Goal: Check status: Check status

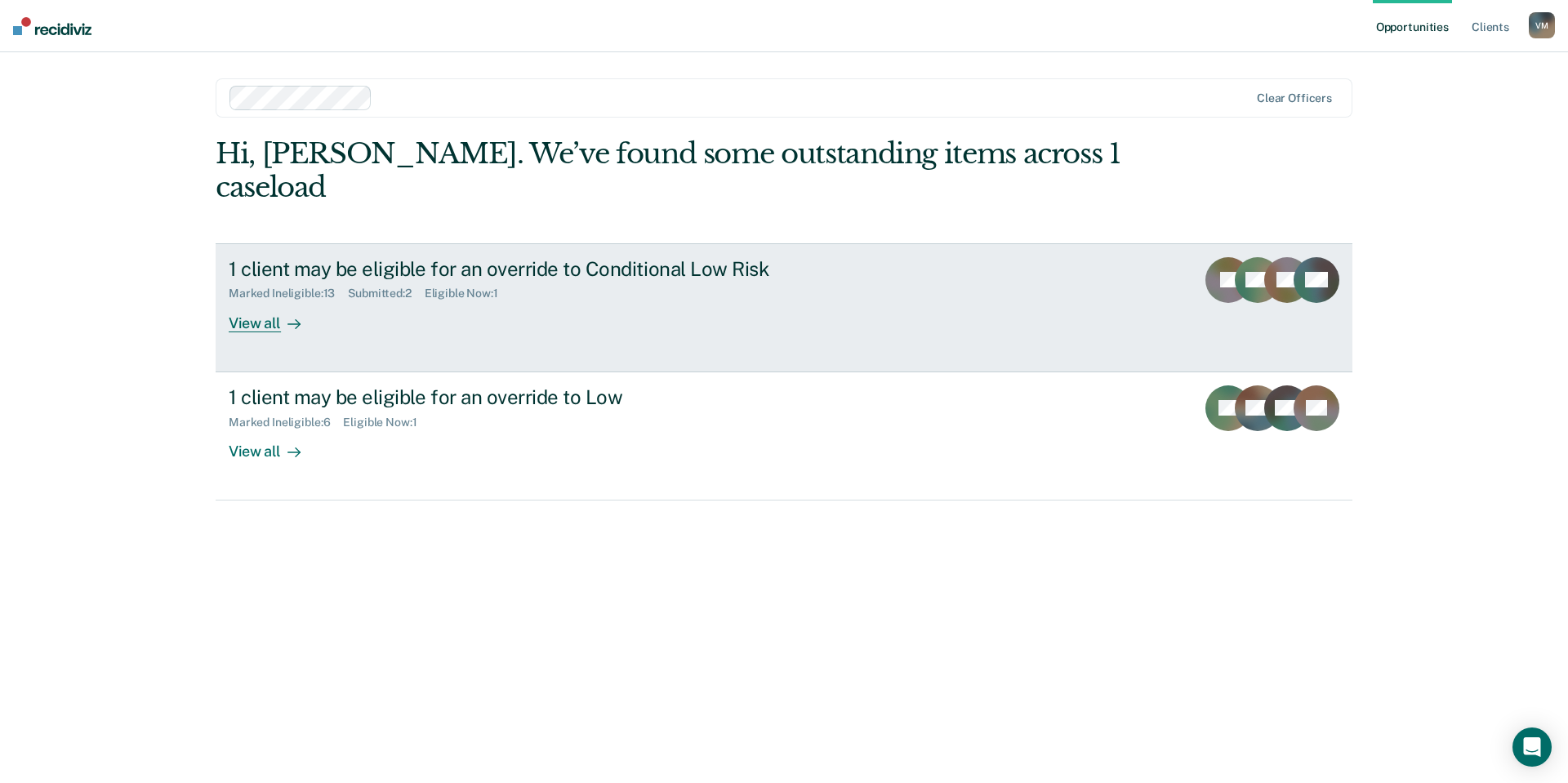
click at [641, 325] on link "1 client may be eligible for an override to Conditional Low Risk Marked Ineligi…" at bounding box center [784, 307] width 1137 height 129
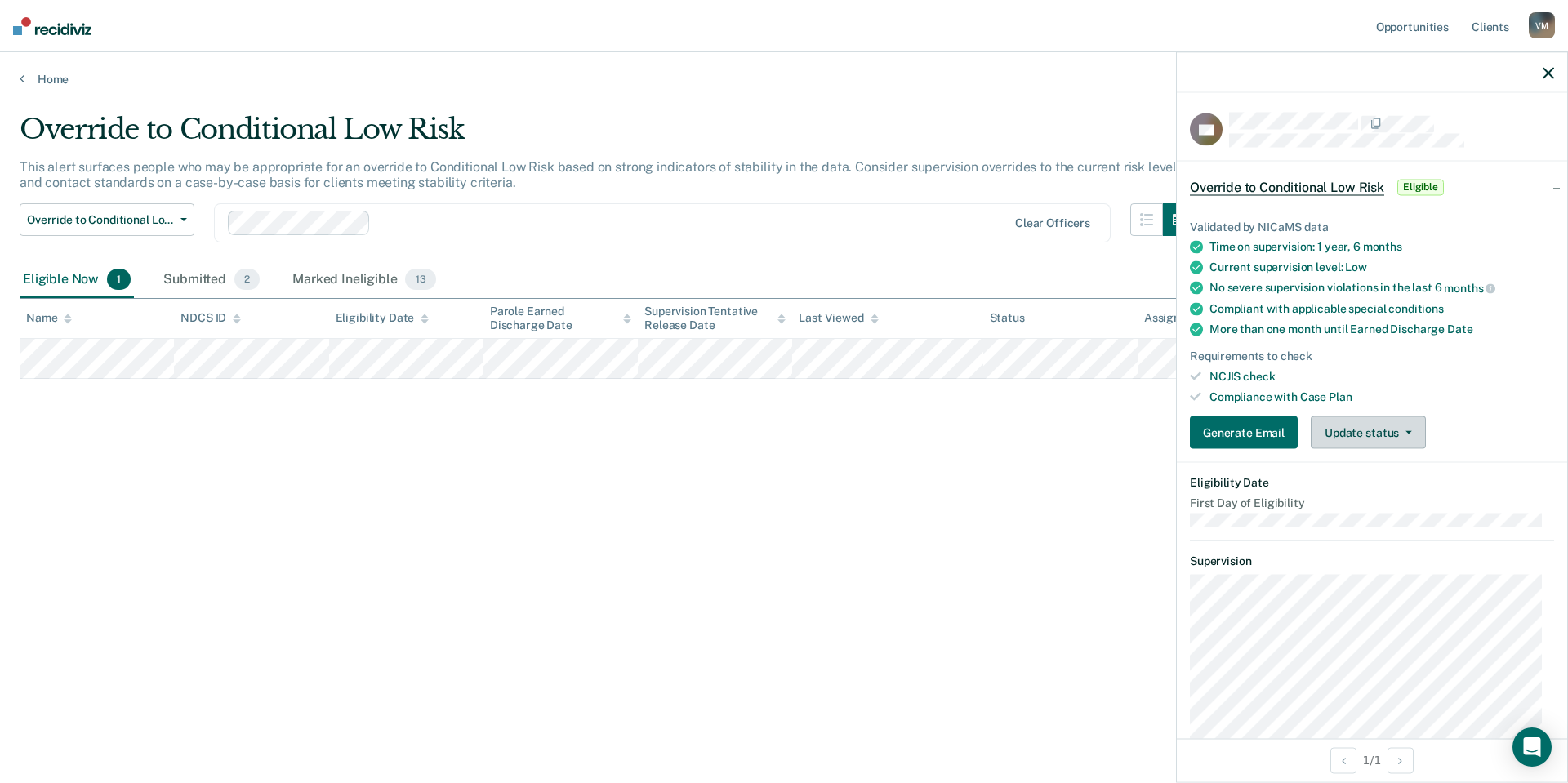
click at [1401, 432] on span "button" at bounding box center [1406, 433] width 13 height 4
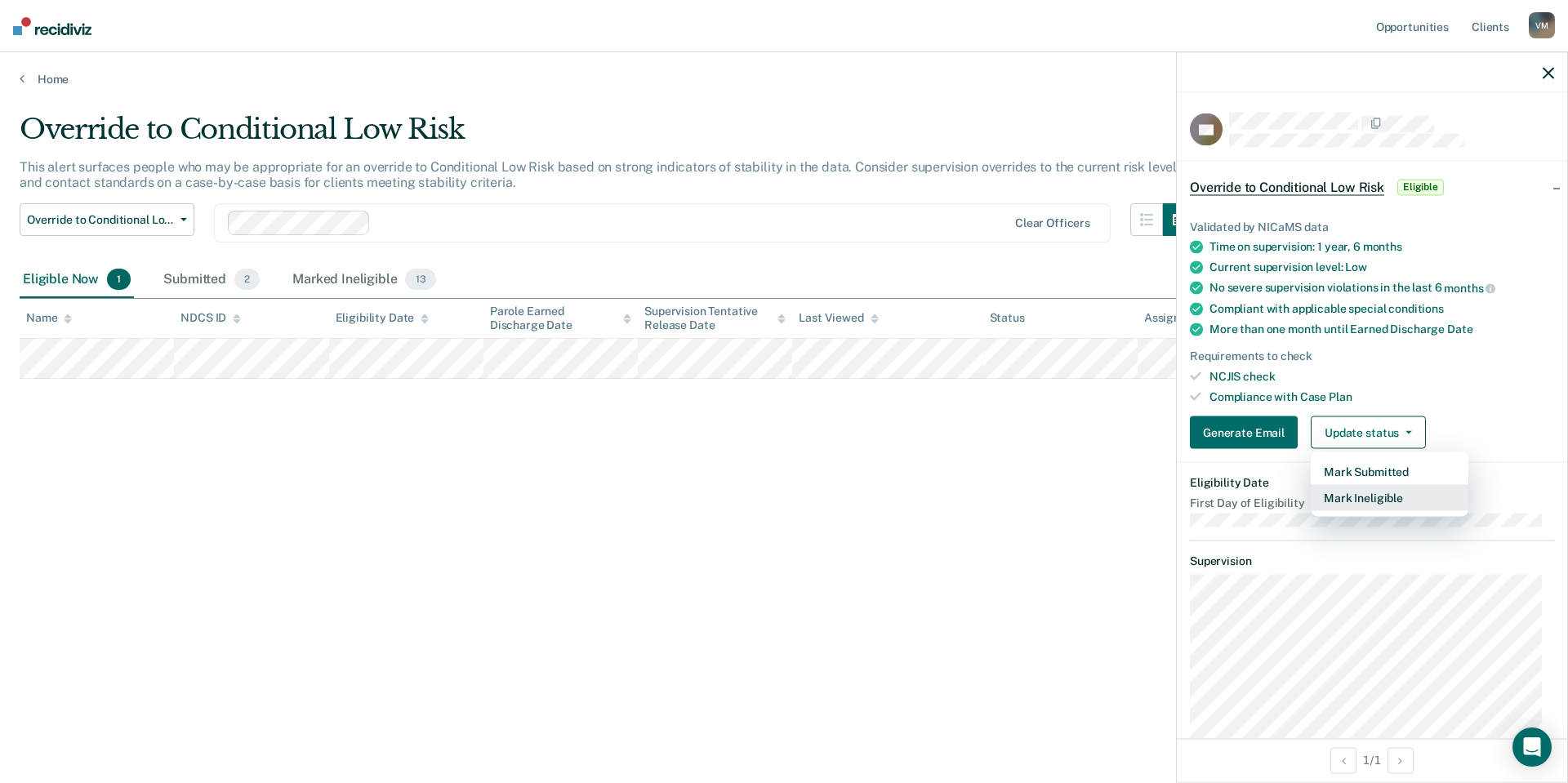
click at [1400, 495] on button "Mark Ineligible" at bounding box center [1389, 498] width 158 height 26
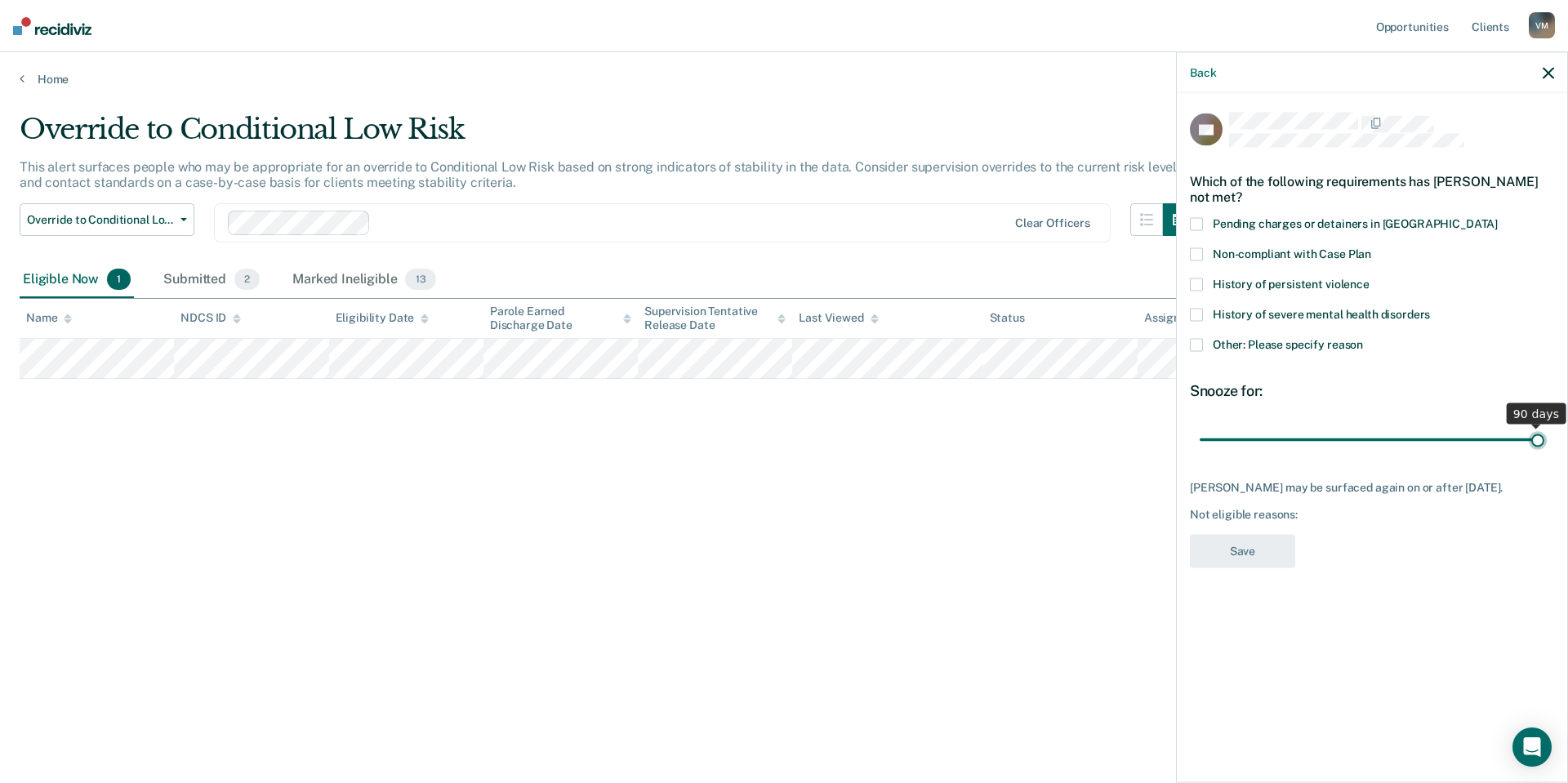
drag, startPoint x: 1315, startPoint y: 435, endPoint x: 1567, endPoint y: 429, distance: 252.1
type input "90"
click at [1544, 429] on input "range" at bounding box center [1372, 439] width 345 height 28
click at [1198, 345] on span at bounding box center [1197, 346] width 13 height 13
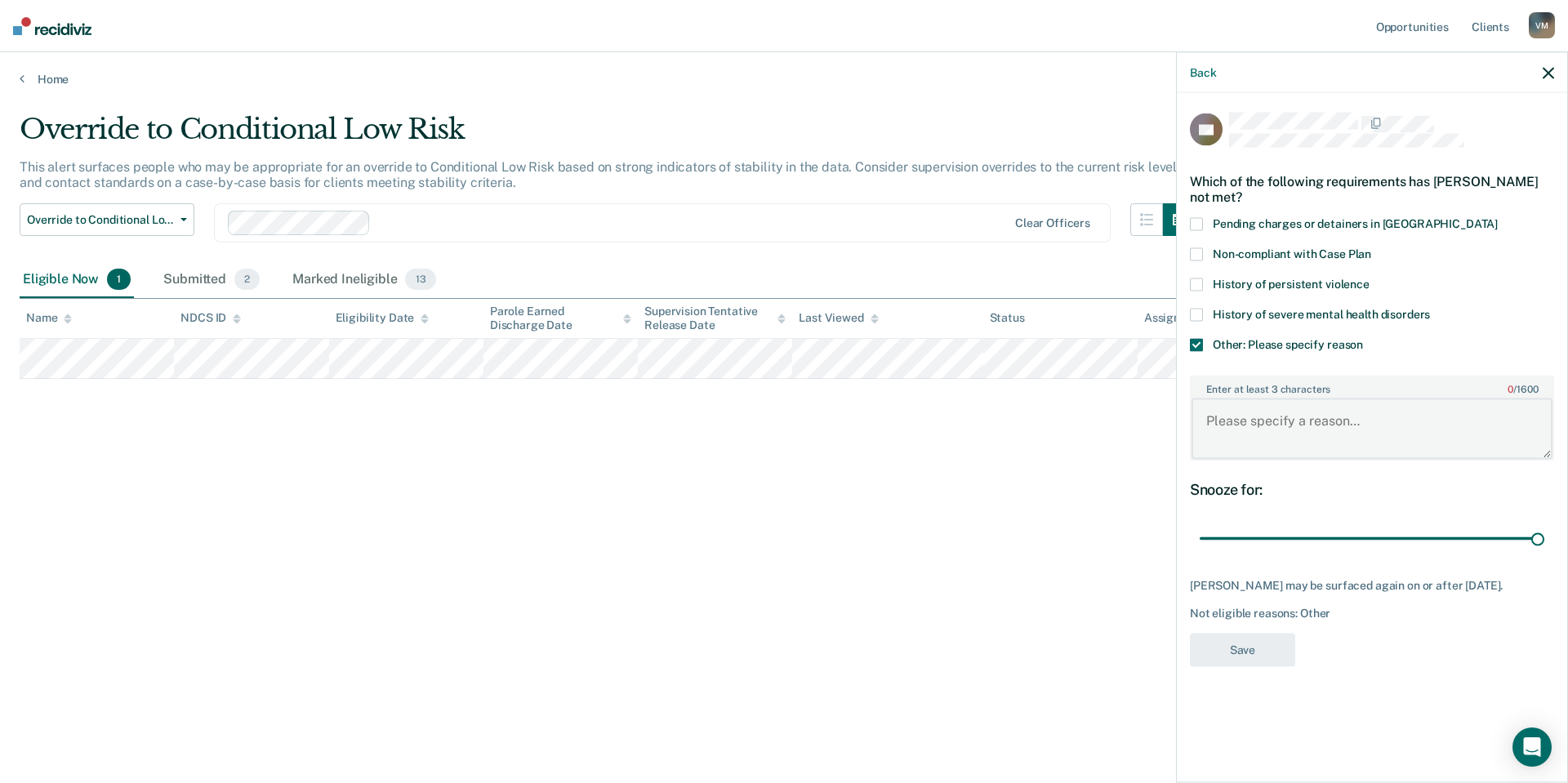
click at [1318, 414] on textarea "Enter at least 3 characters 0 / 1600" at bounding box center [1372, 429] width 361 height 61
type textarea "R"
type textarea "Just moved to low this month"
click at [1253, 657] on button "Save" at bounding box center [1242, 649] width 105 height 34
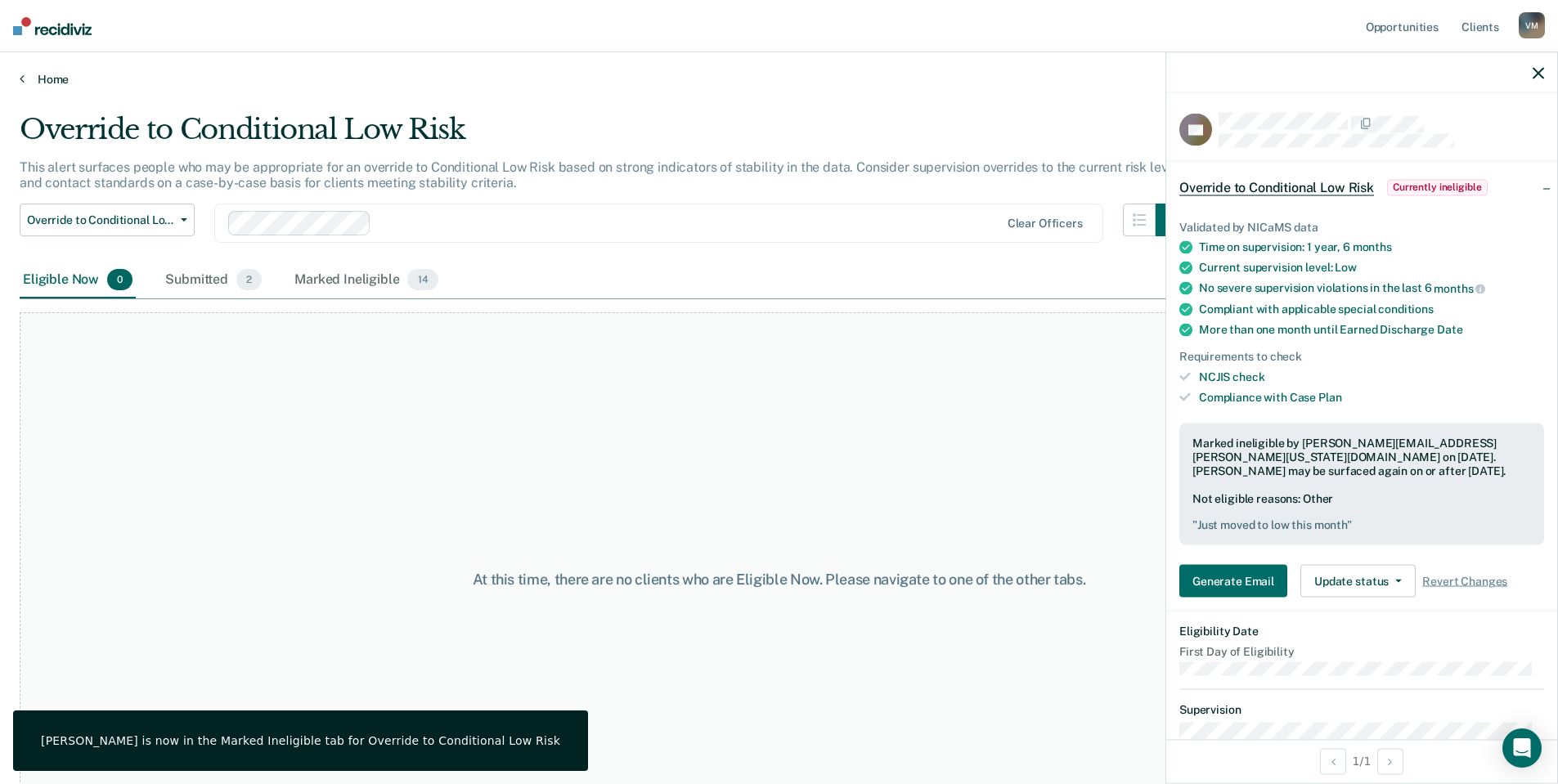
click at [39, 76] on link "Home" at bounding box center [779, 79] width 1519 height 15
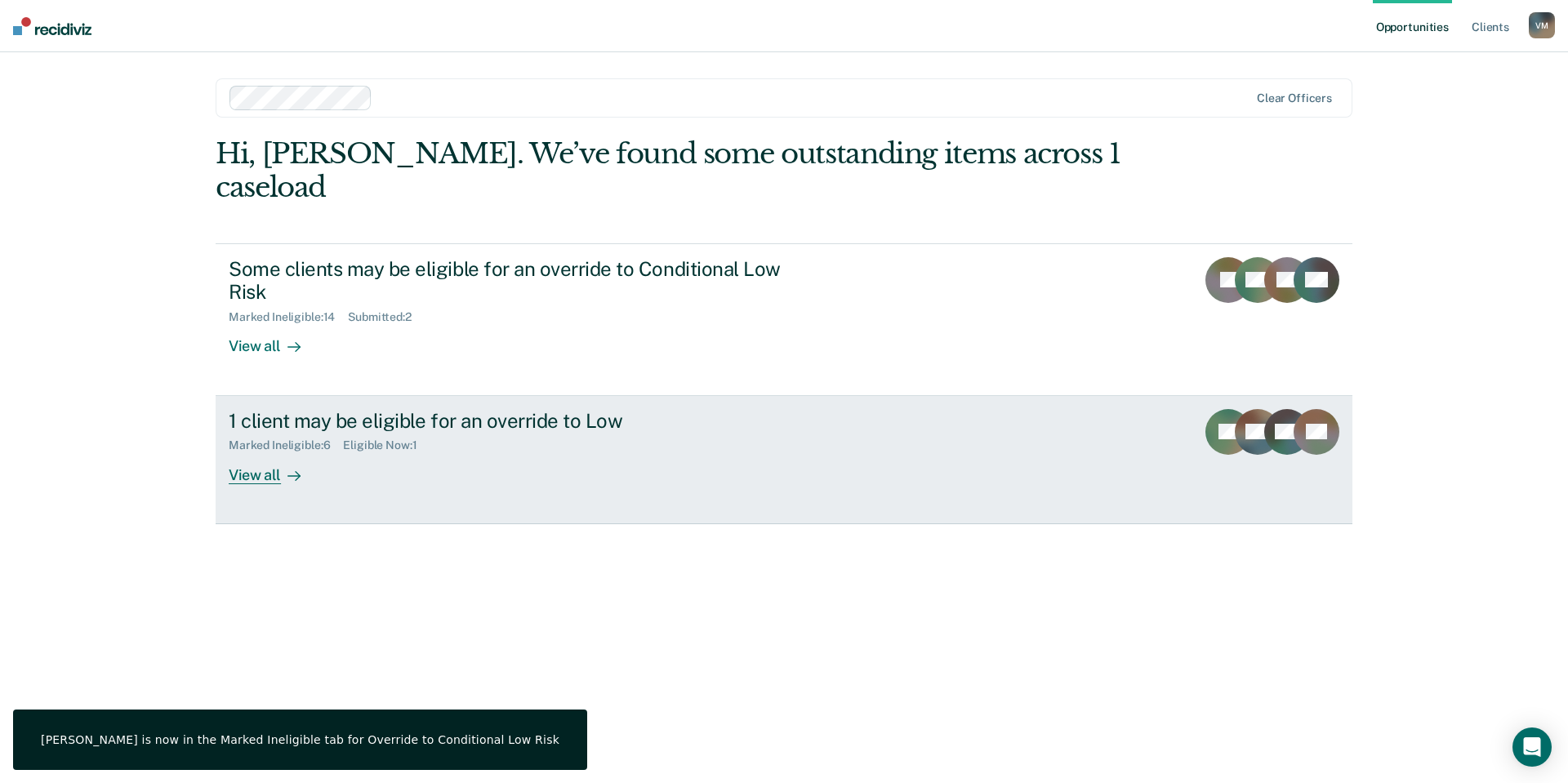
click at [519, 432] on div "Marked Ineligible : 6 Eligible Now : 1" at bounding box center [514, 442] width 573 height 20
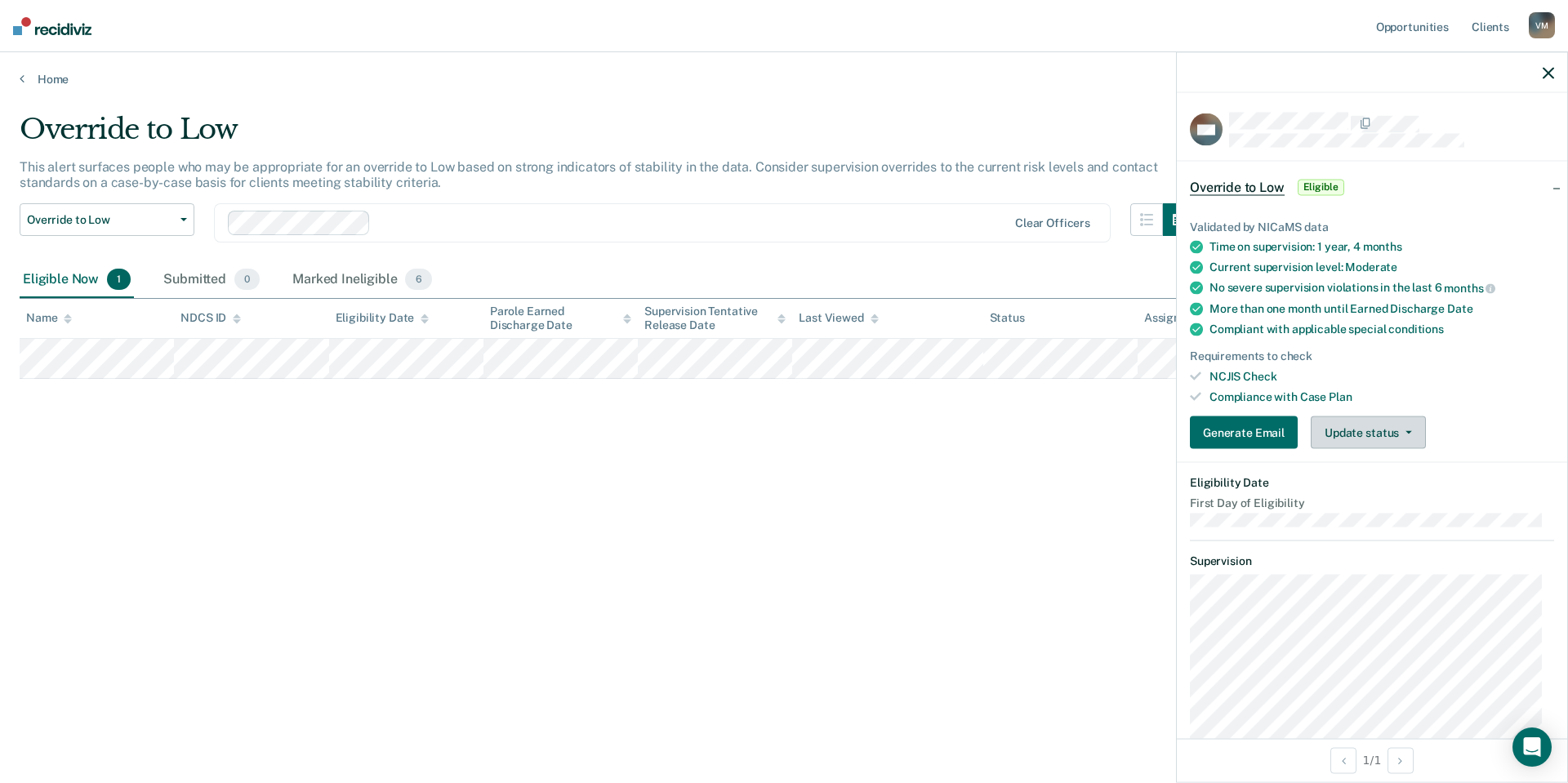
click at [1372, 439] on button "Update status" at bounding box center [1368, 433] width 116 height 33
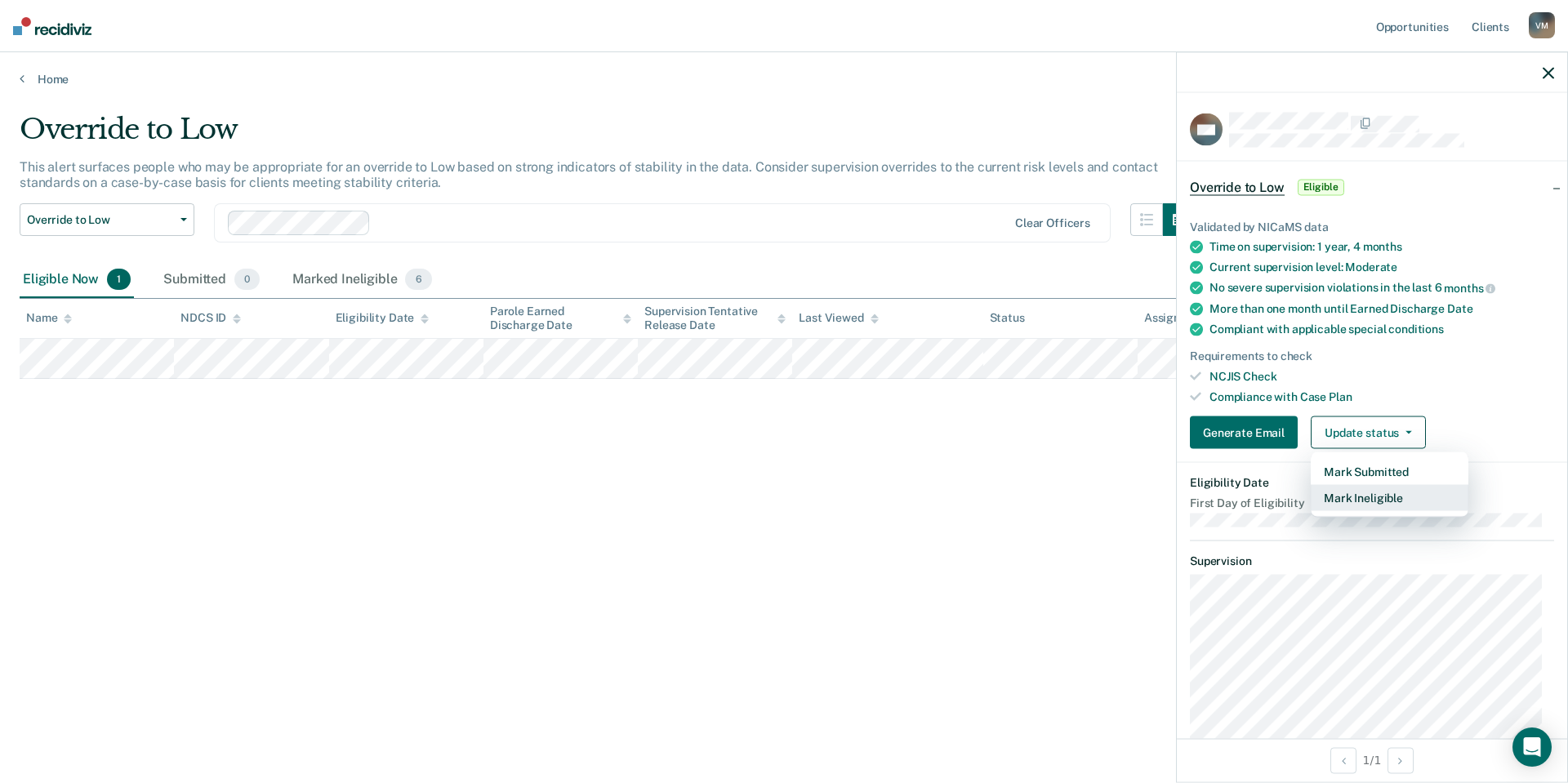
click at [1373, 494] on button "Mark Ineligible" at bounding box center [1389, 498] width 158 height 26
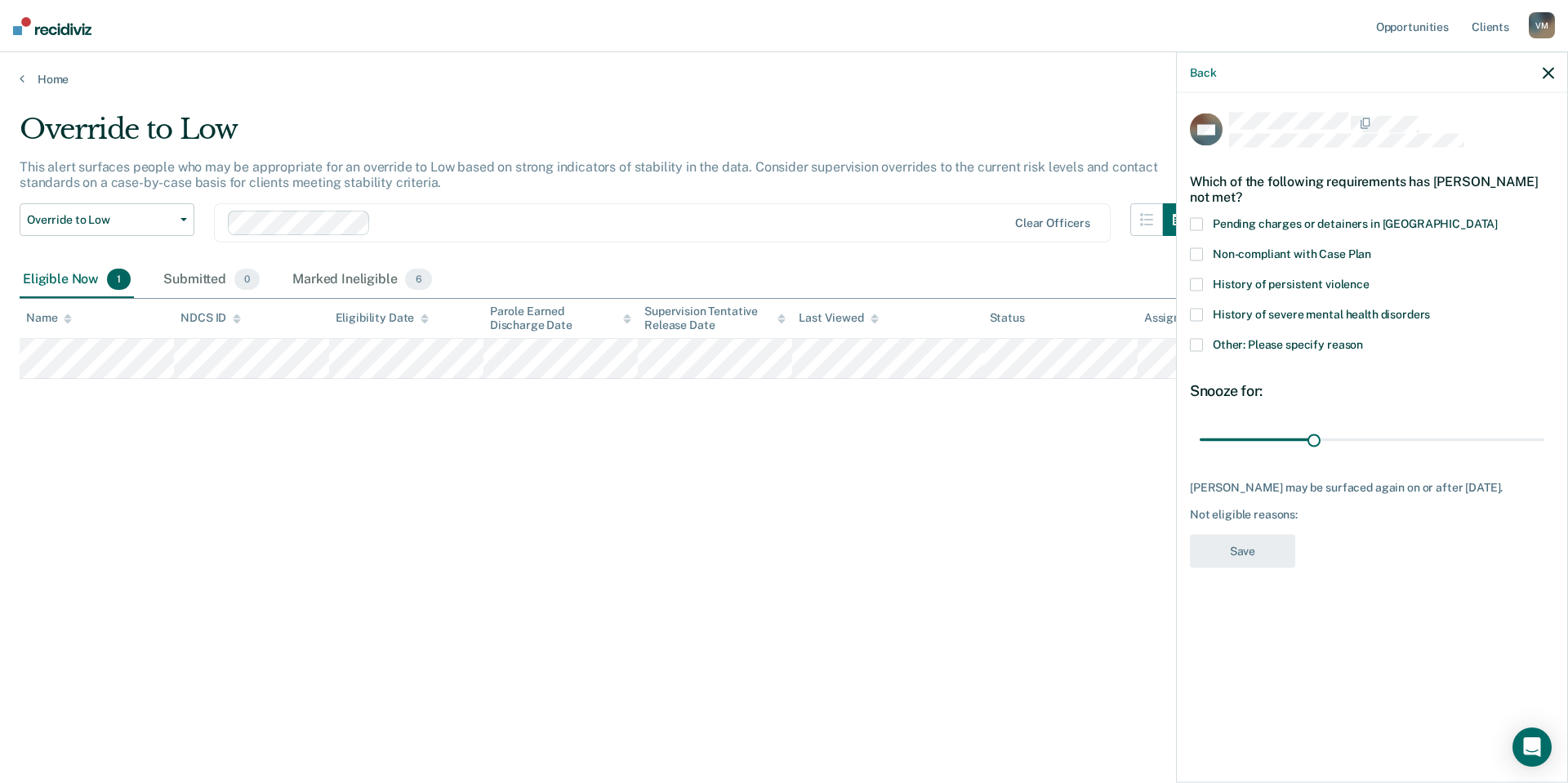
click at [1191, 342] on span at bounding box center [1197, 346] width 13 height 13
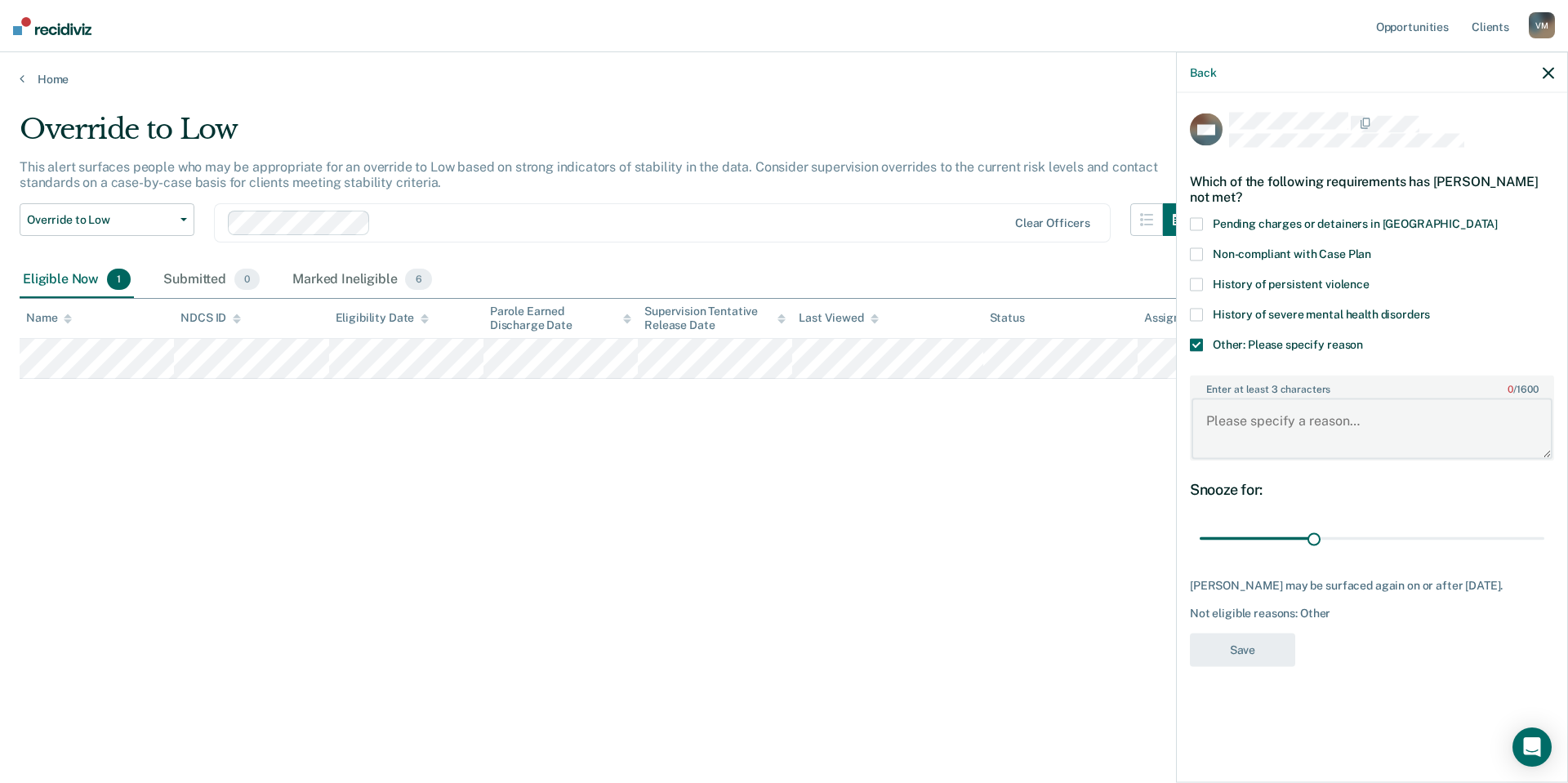
click at [1294, 433] on textarea "Enter at least 3 characters 0 / 1600" at bounding box center [1372, 429] width 361 height 61
type textarea "Discharges this month"
click at [1274, 657] on button "Save" at bounding box center [1242, 649] width 105 height 34
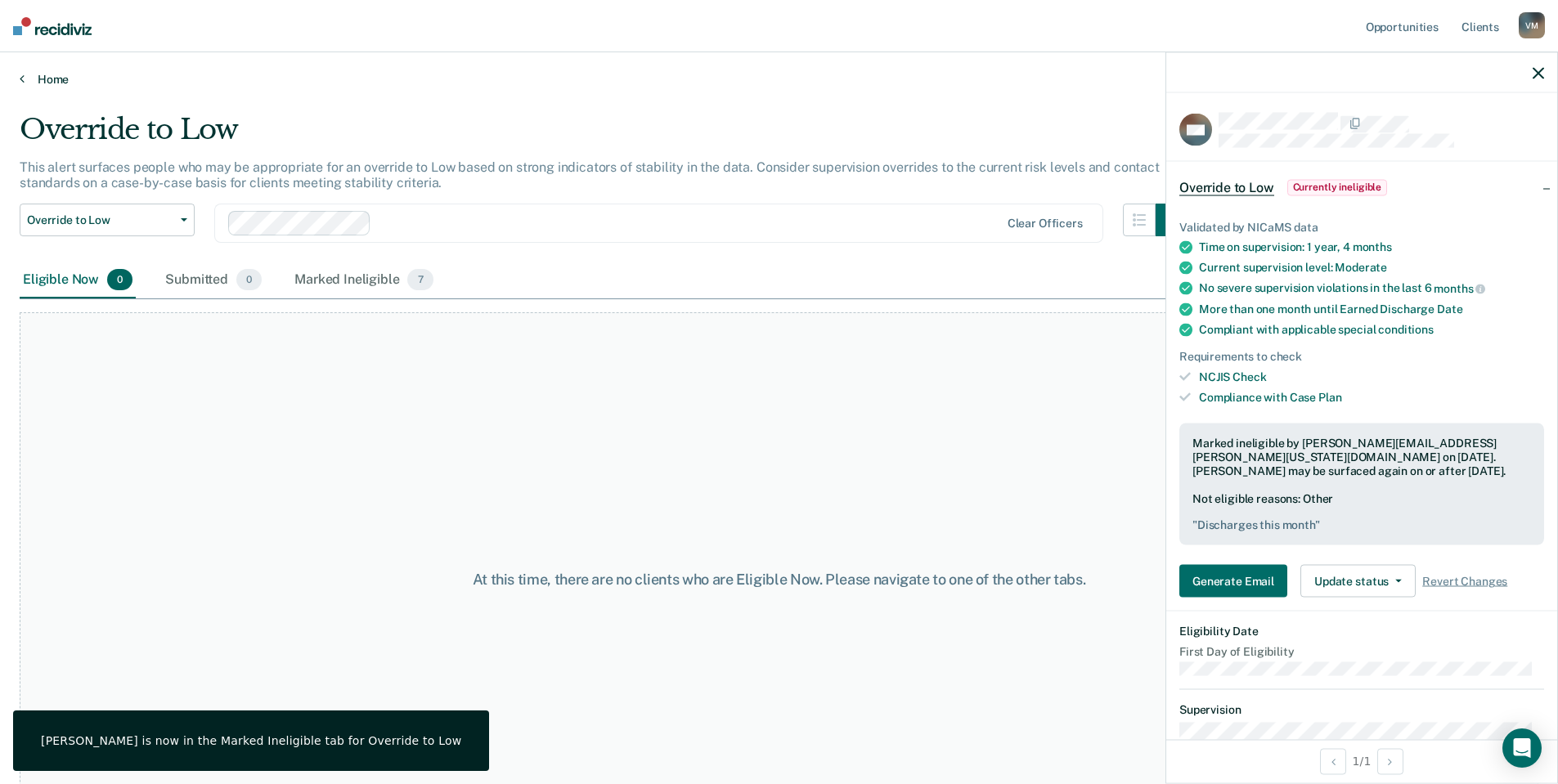
click at [54, 75] on link "Home" at bounding box center [779, 79] width 1519 height 15
